Goal: Task Accomplishment & Management: Use online tool/utility

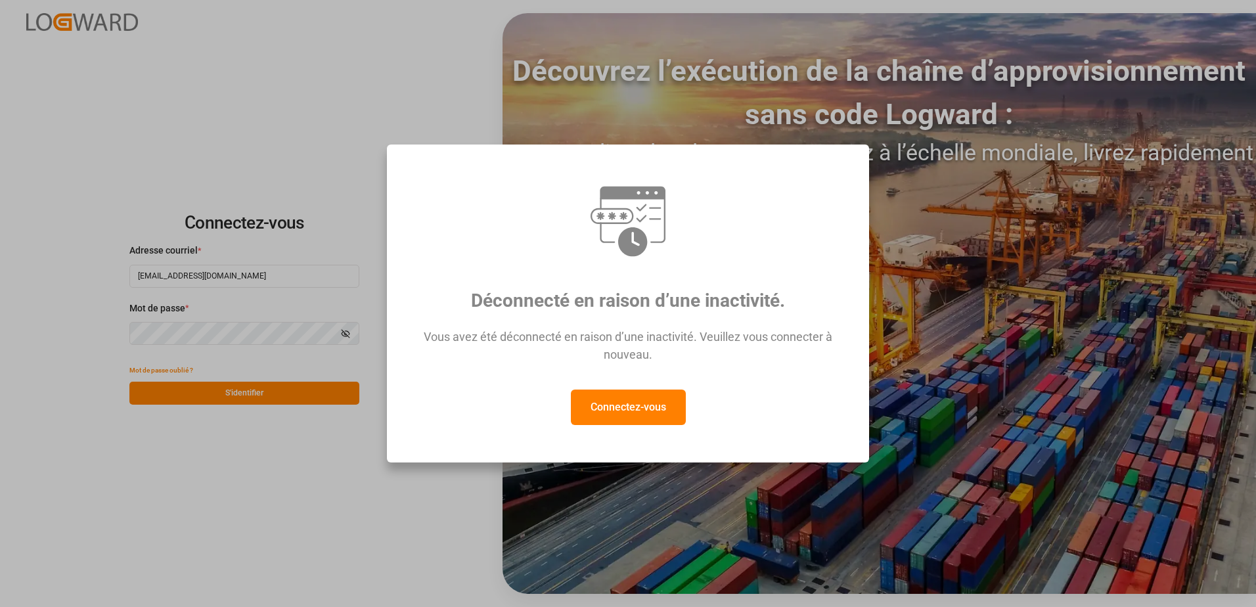
click at [643, 402] on button "Connectez-vous" at bounding box center [628, 407] width 115 height 35
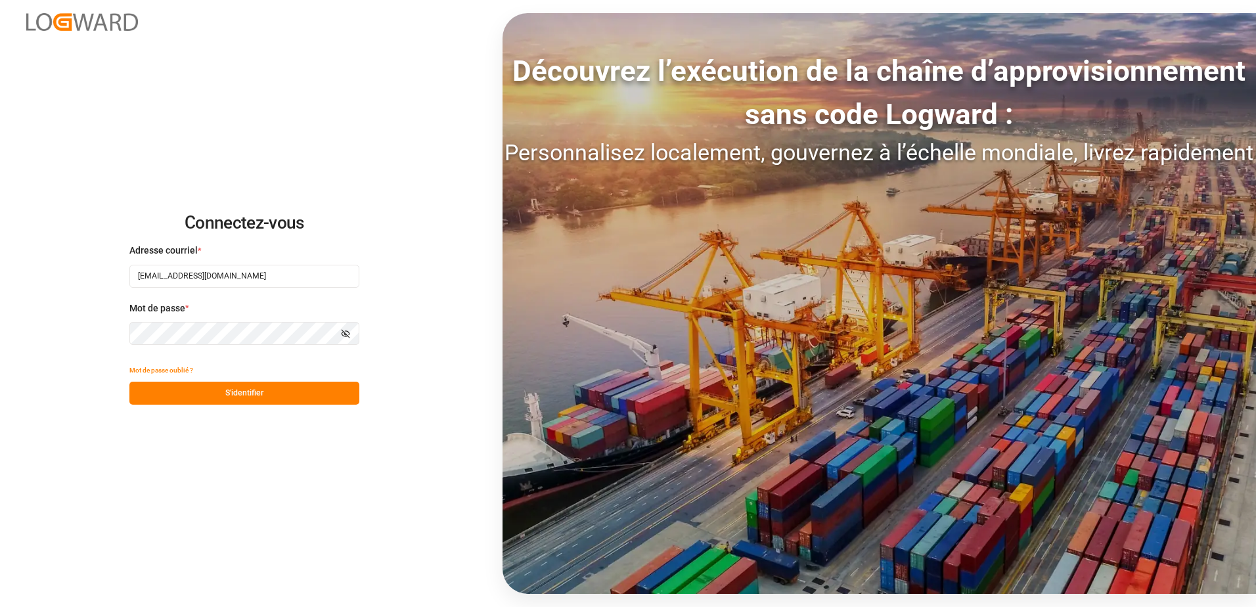
click at [241, 390] on button "S'identifier" at bounding box center [244, 393] width 230 height 23
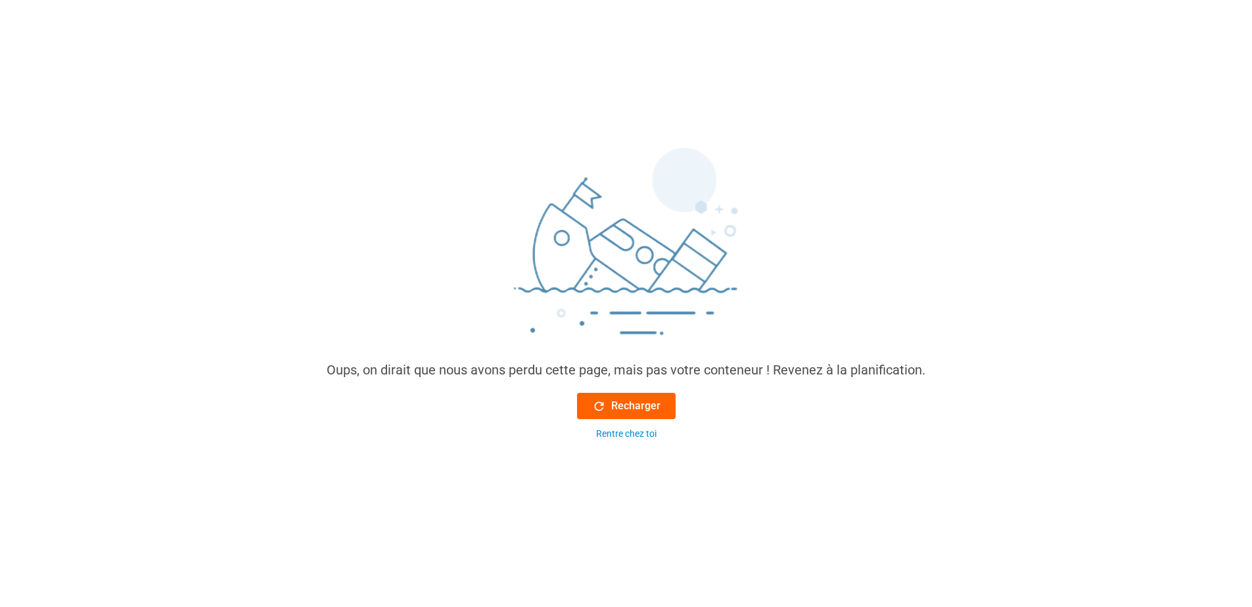
click at [633, 407] on font "Recharger" at bounding box center [635, 406] width 49 height 16
click at [626, 410] on font "Recharger" at bounding box center [635, 406] width 49 height 16
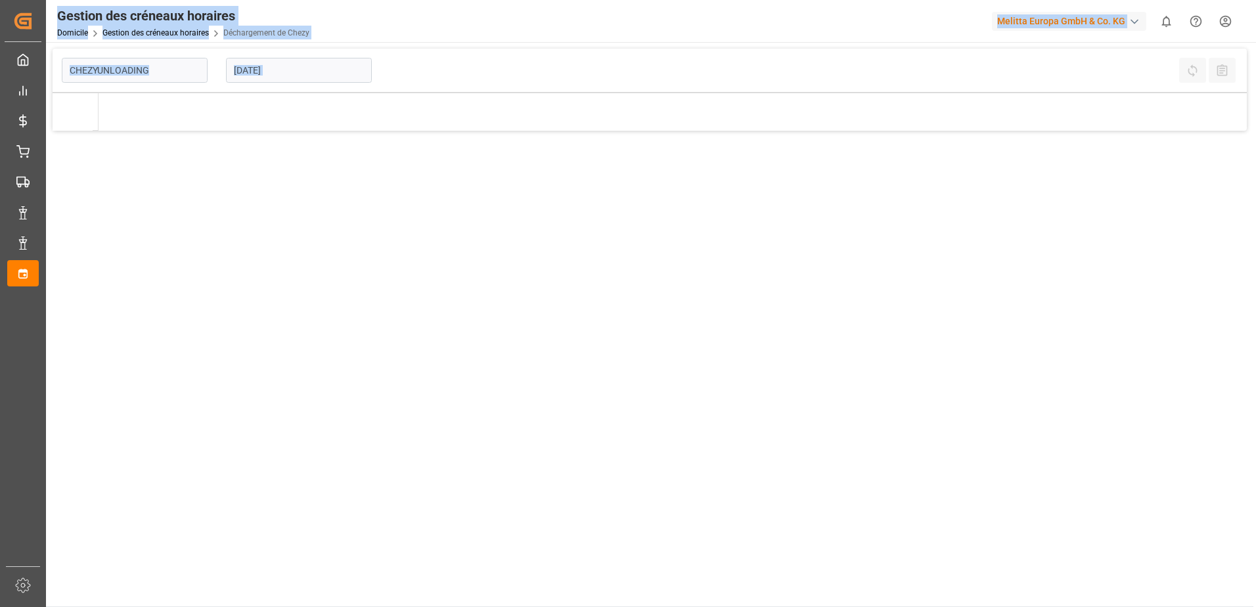
click at [626, 410] on main "CHEZYUNLOADING 19-09-2025 Refresh Time Slots All Audits" at bounding box center [650, 328] width 1208 height 558
type input "Chezy Unloading"
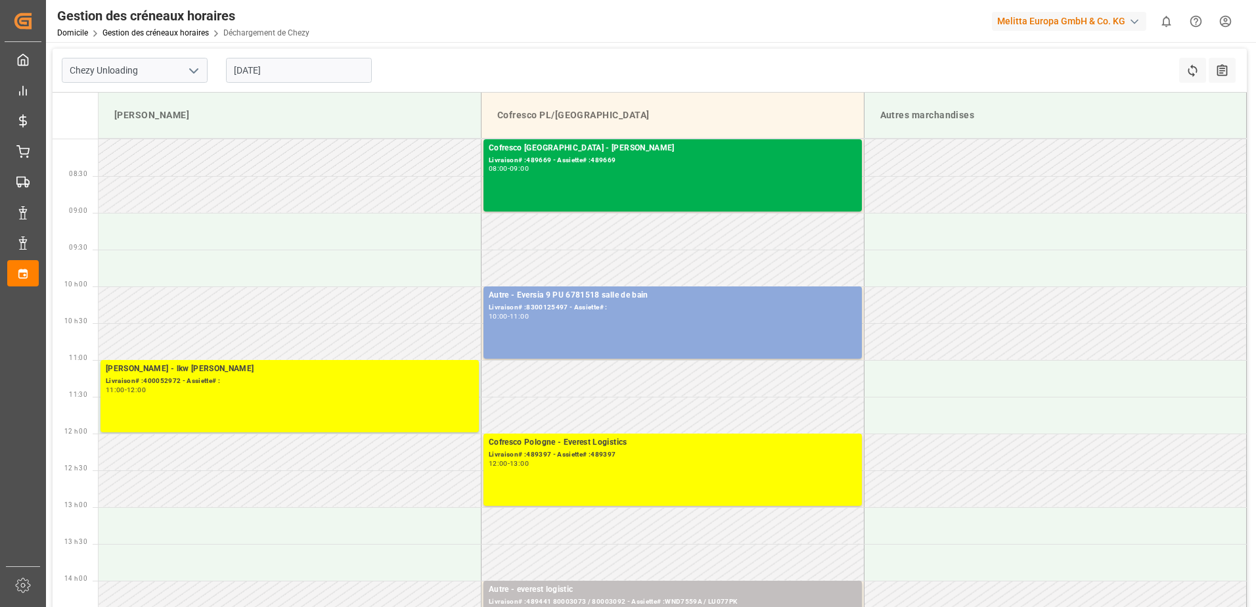
click at [330, 496] on td at bounding box center [290, 488] width 383 height 37
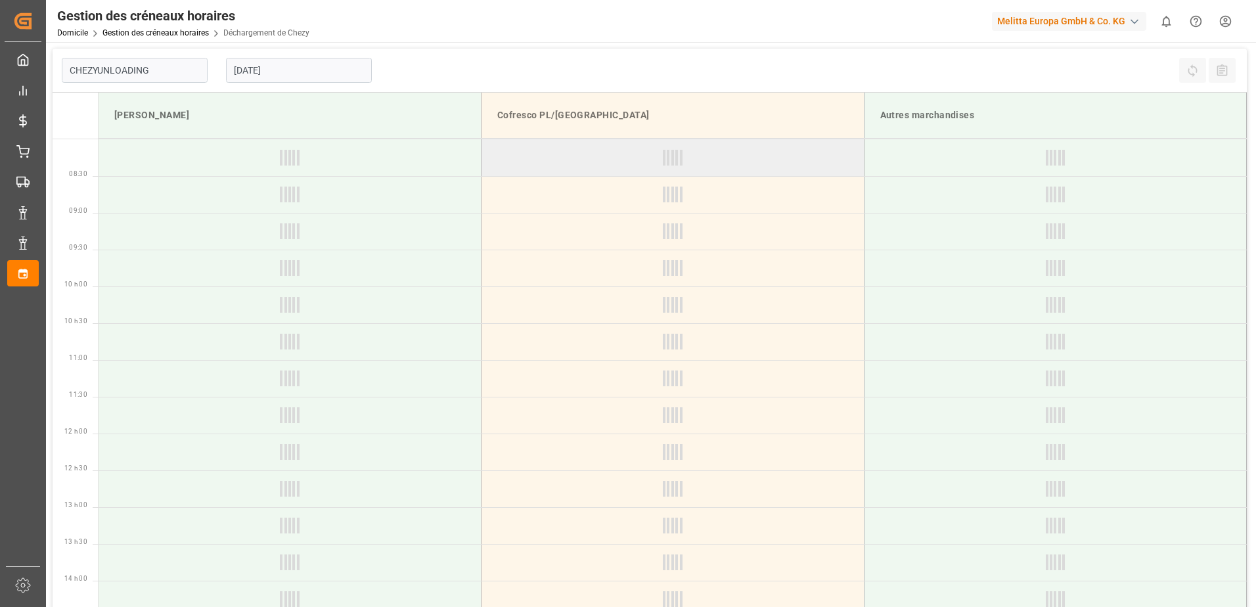
type input "Chezy Unloading"
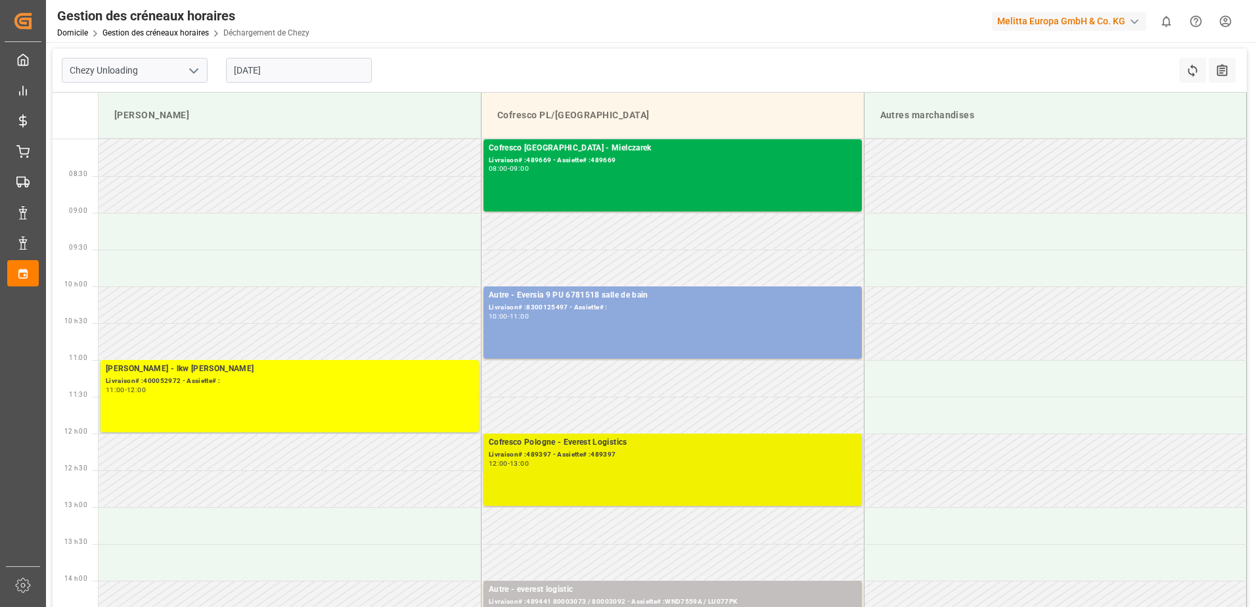
click at [657, 470] on div "Cofresco Pologne - Everest Logistics Livraison# :489397 - Assiette# :489397 12:…" at bounding box center [673, 469] width 368 height 67
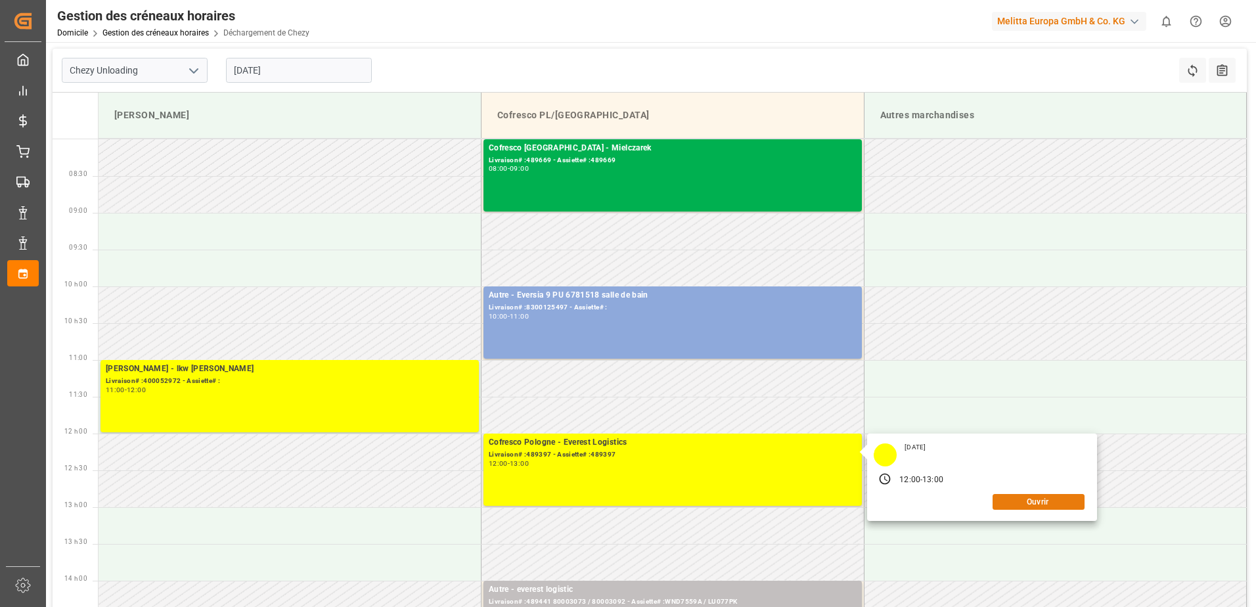
click at [1045, 501] on button "Ouvrir" at bounding box center [1039, 502] width 92 height 16
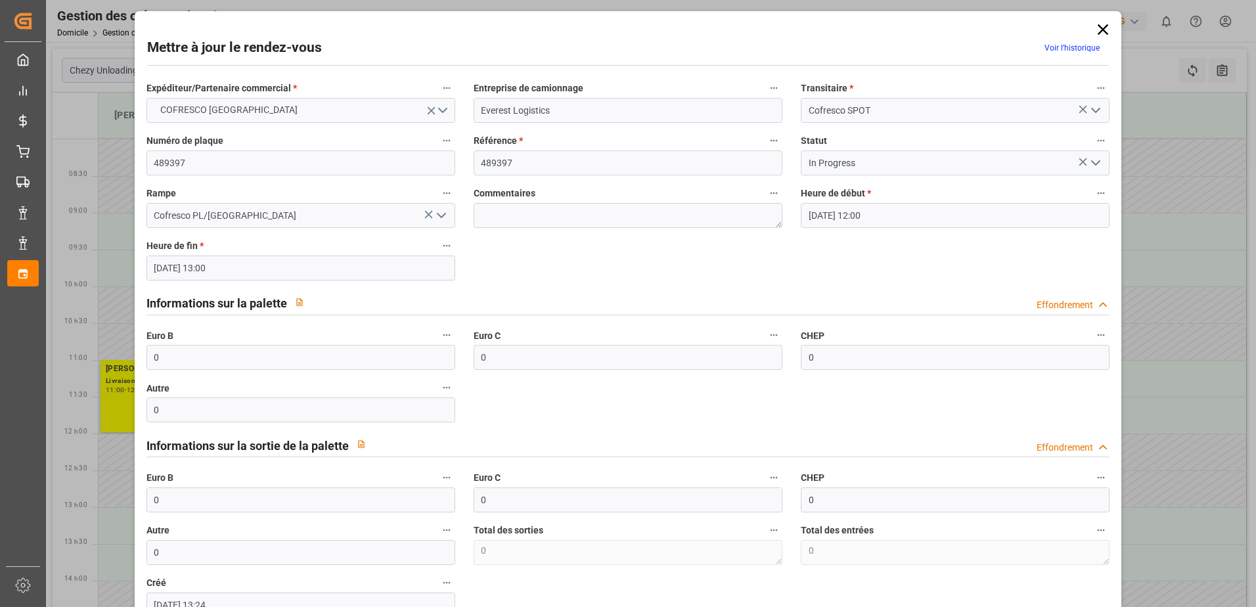
click at [1095, 162] on polyline "Ouvrir le menu" at bounding box center [1096, 163] width 8 height 4
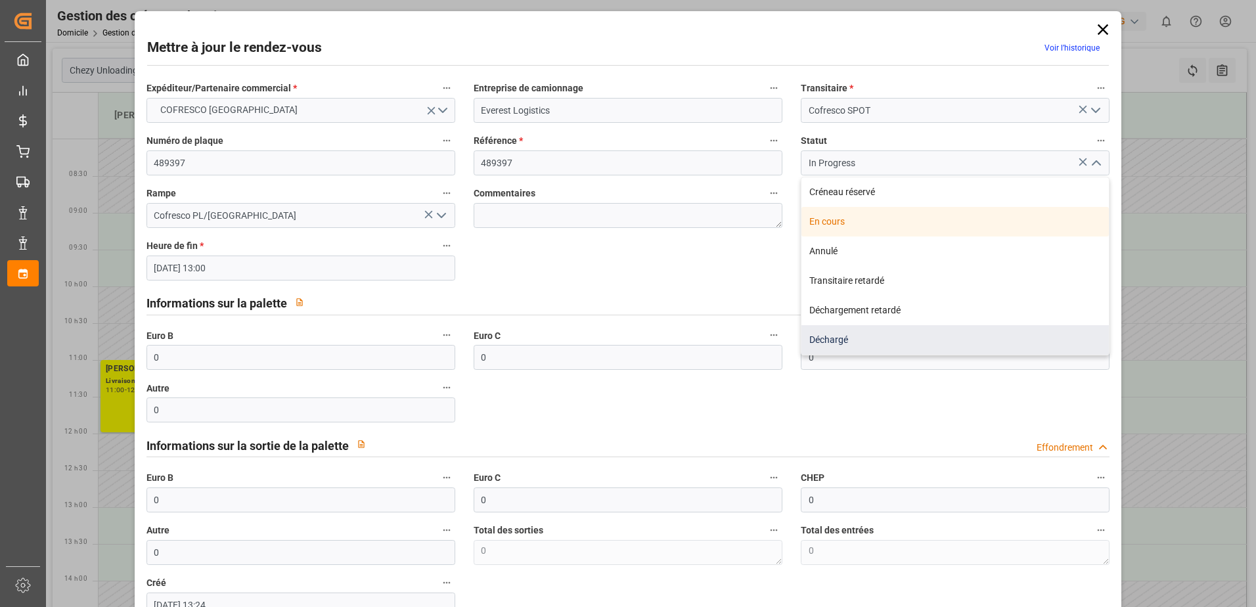
click at [932, 344] on div "Déchargé" at bounding box center [956, 340] width 308 height 30
type input "Unloaded"
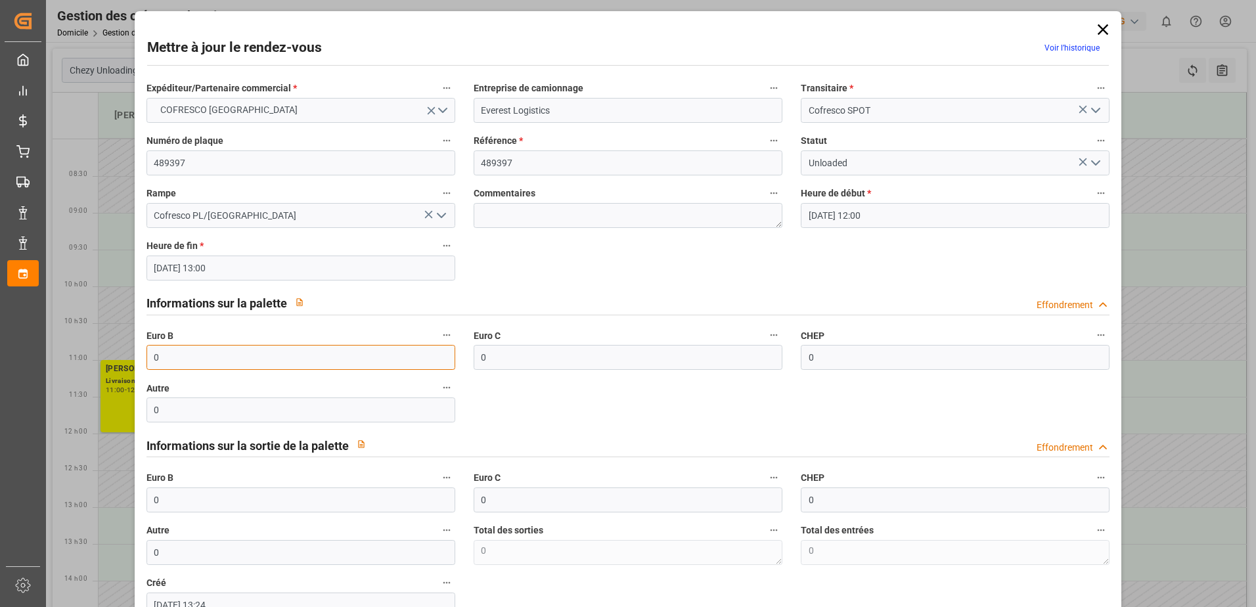
click at [173, 361] on input "0" at bounding box center [301, 357] width 309 height 25
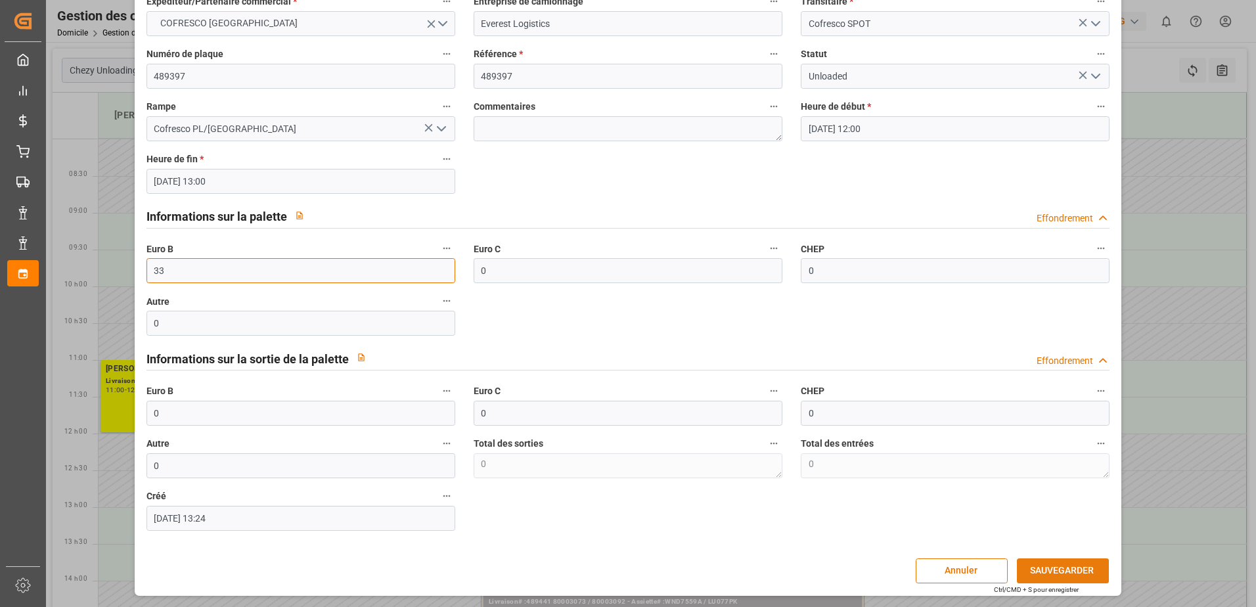
type input "33"
click at [1042, 561] on button "SAUVEGARDER" at bounding box center [1063, 571] width 92 height 25
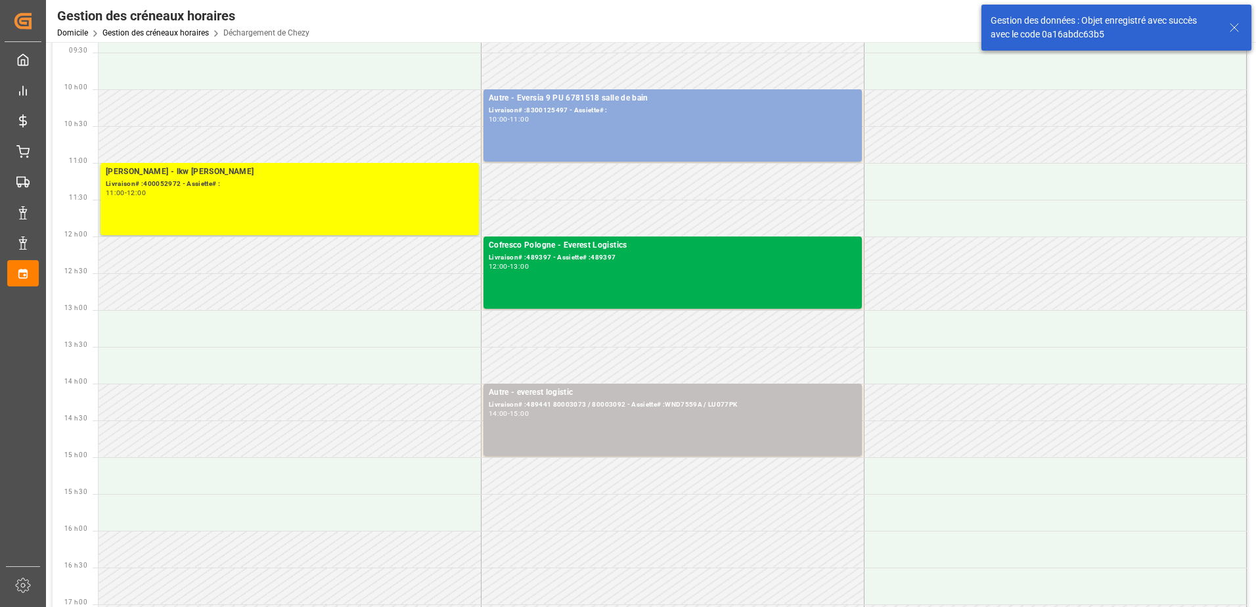
scroll to position [0, 0]
